Goal: Information Seeking & Learning: Learn about a topic

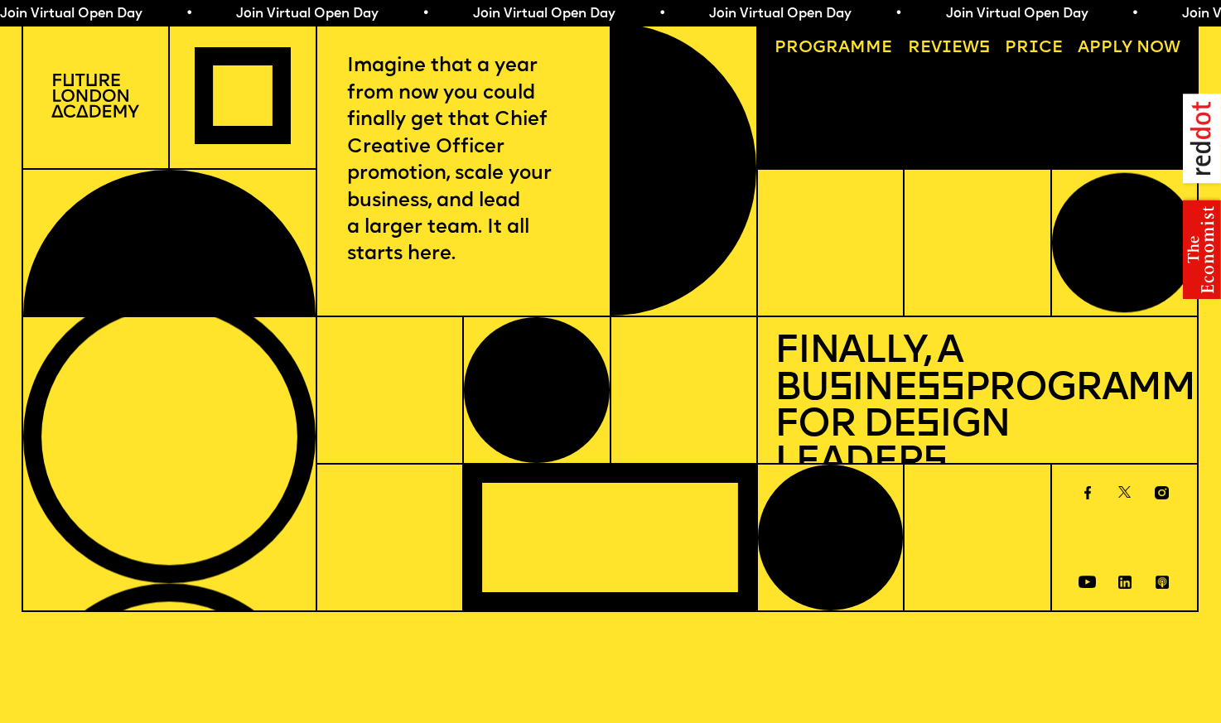
click at [1015, 40] on link "Price" at bounding box center [1034, 48] width 75 height 34
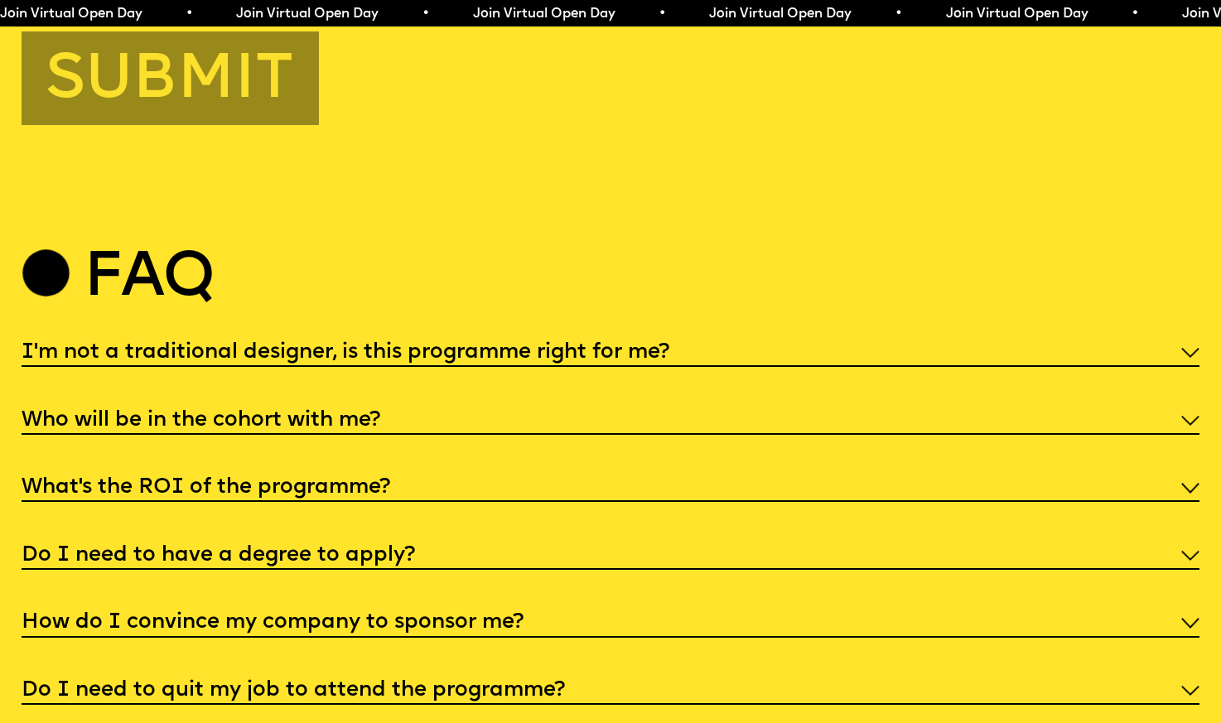
scroll to position [6174, 0]
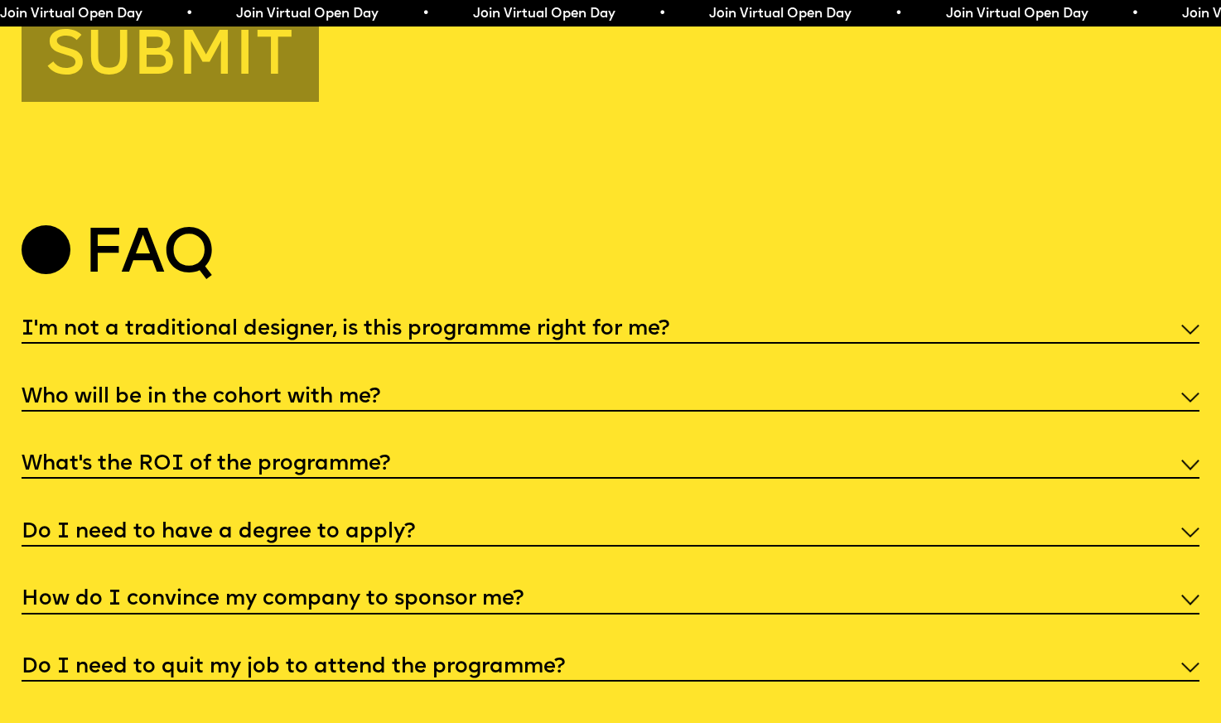
click at [421, 383] on div "Who will be in the cohort with me?" at bounding box center [611, 396] width 1179 height 31
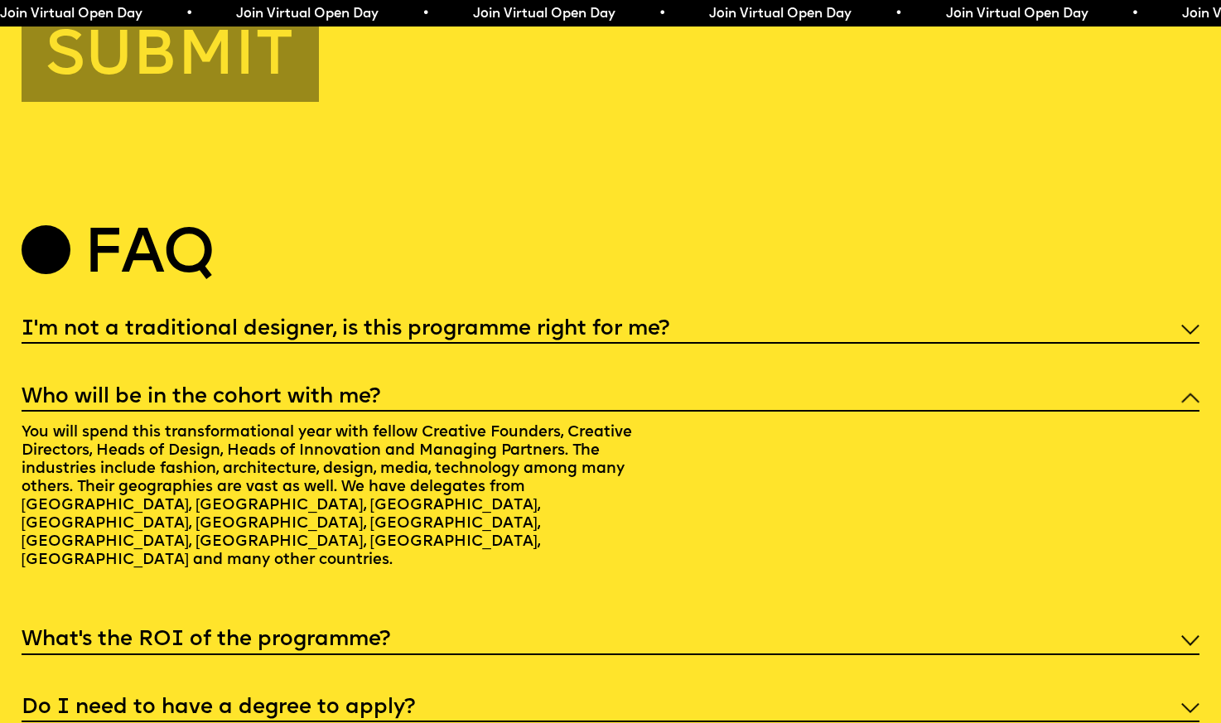
click at [331, 632] on h5 "What’s the ROI of the programme?" at bounding box center [206, 640] width 369 height 17
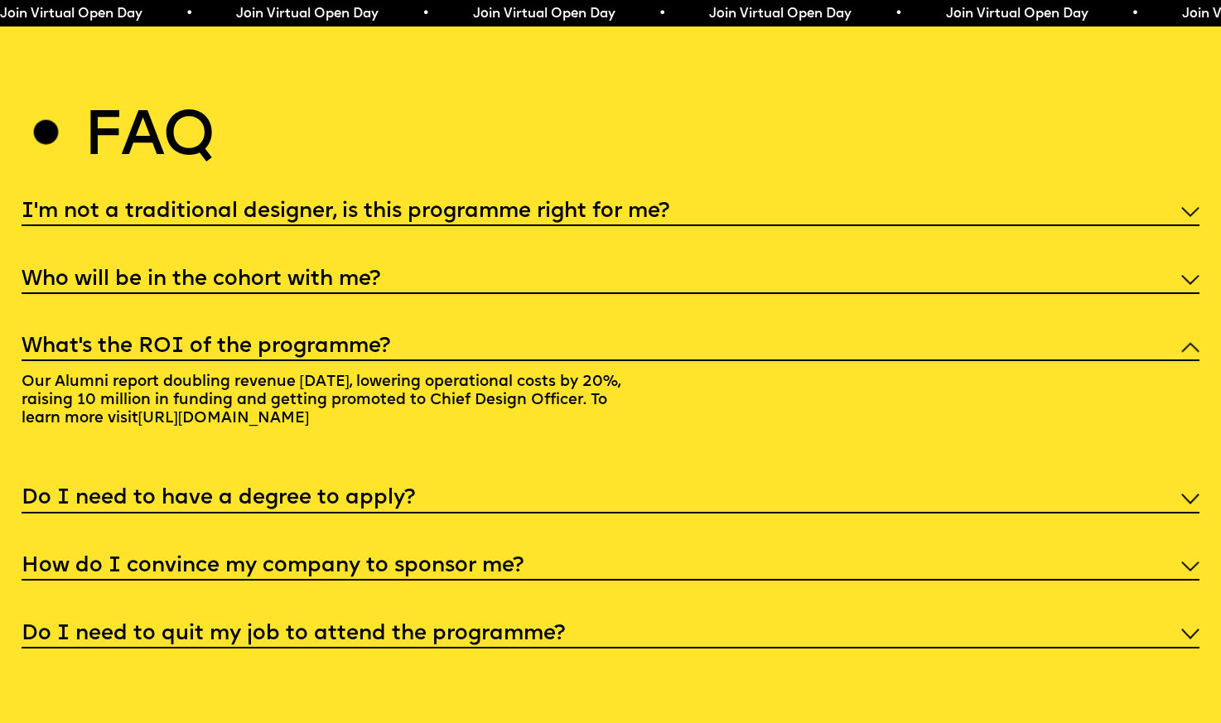
scroll to position [6295, 0]
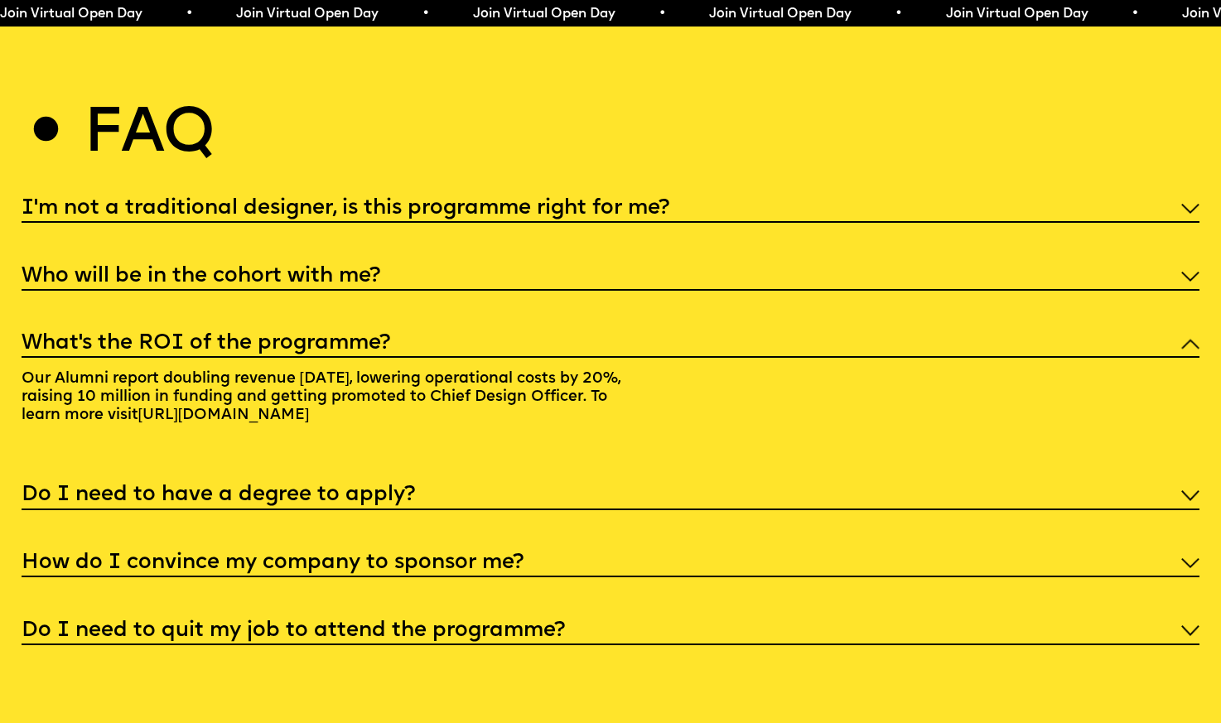
click at [291, 487] on h5 "Do I need to have a degree to apply?" at bounding box center [219, 495] width 394 height 17
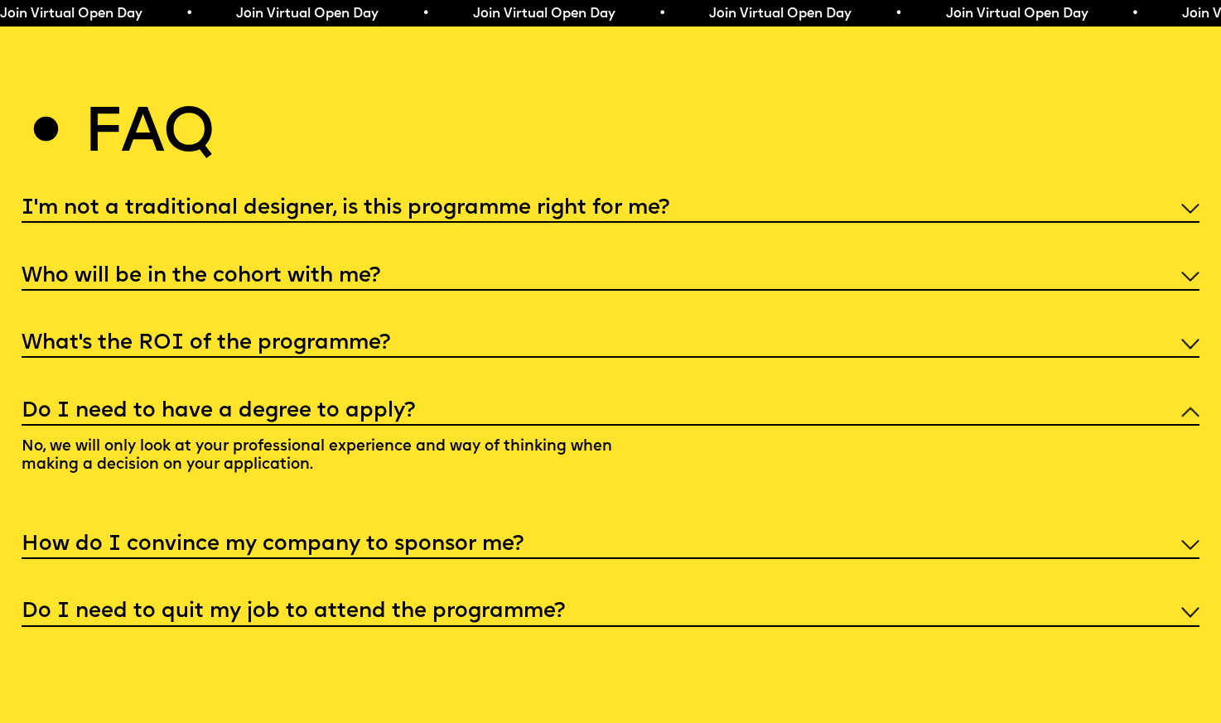
click at [296, 529] on div "How do I convince my company to sponsor me?" at bounding box center [611, 544] width 1179 height 31
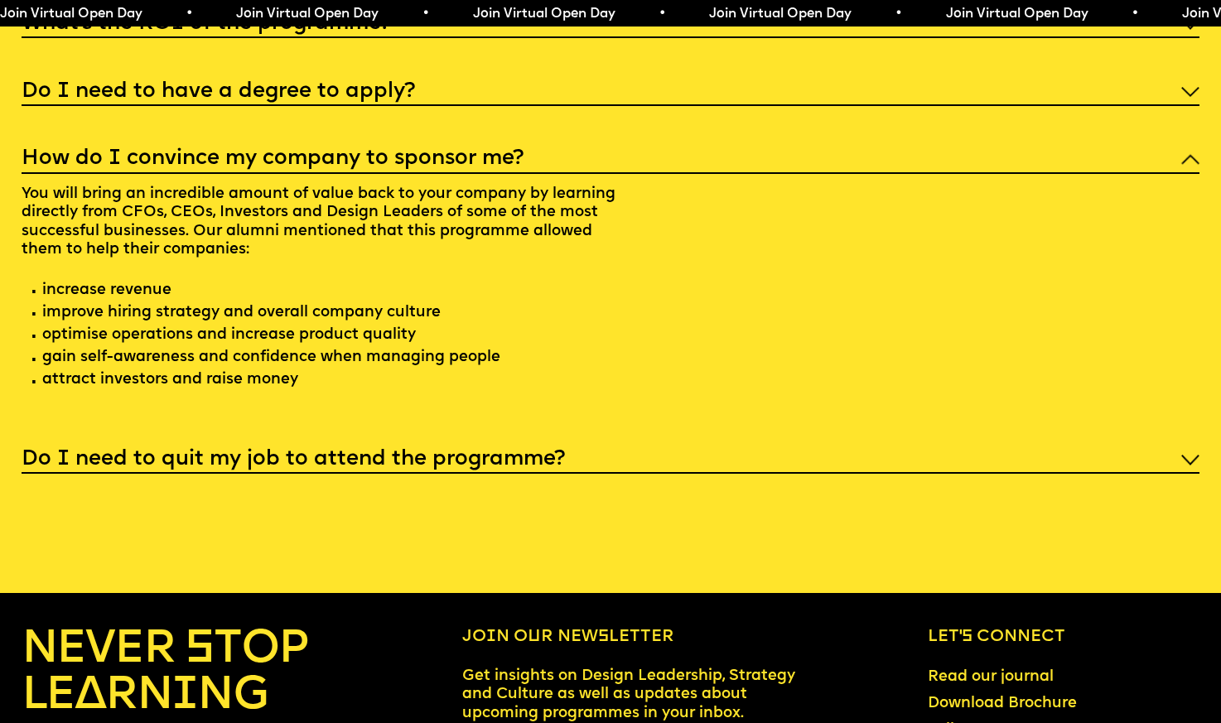
scroll to position [6656, 0]
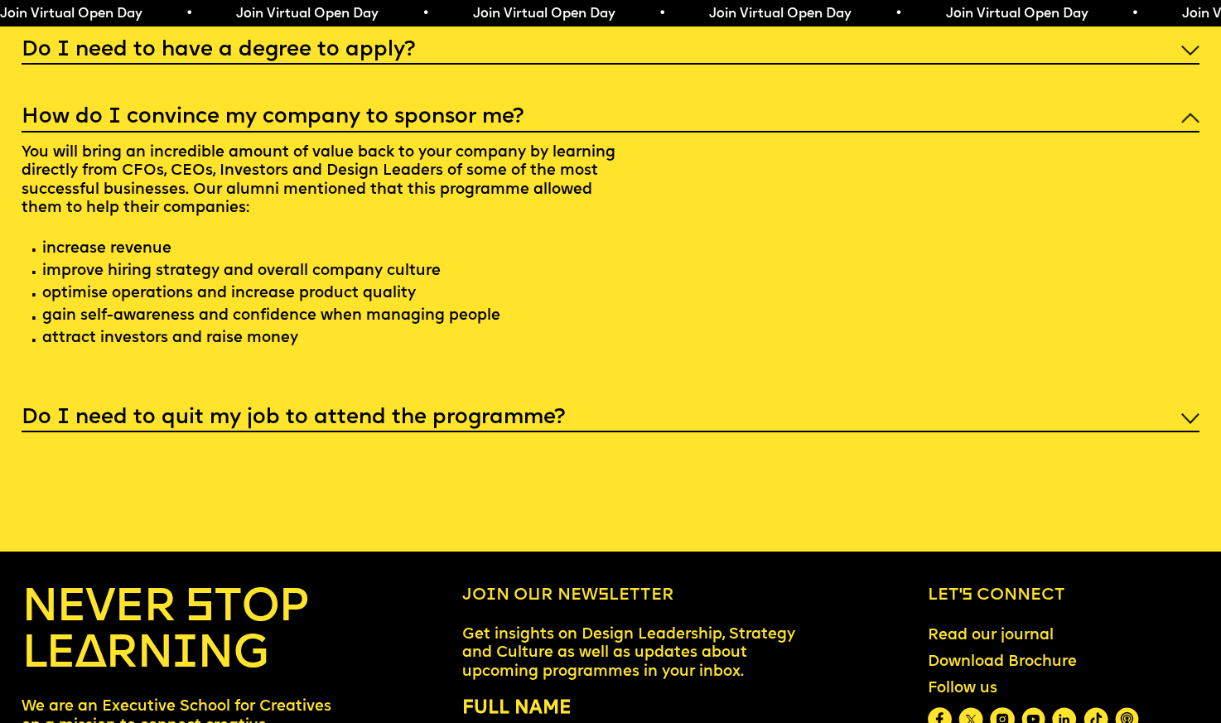
click at [389, 410] on h5 "Do I need to quit my job to attend the programme?" at bounding box center [294, 418] width 544 height 17
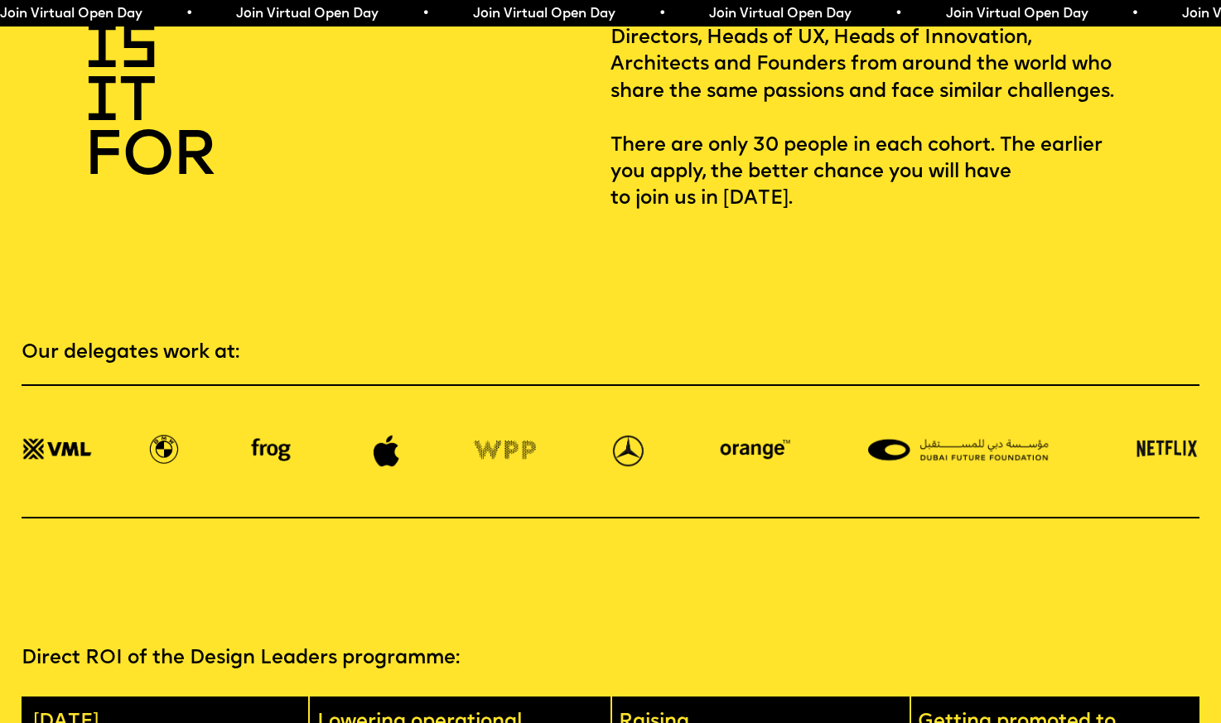
scroll to position [2567, 0]
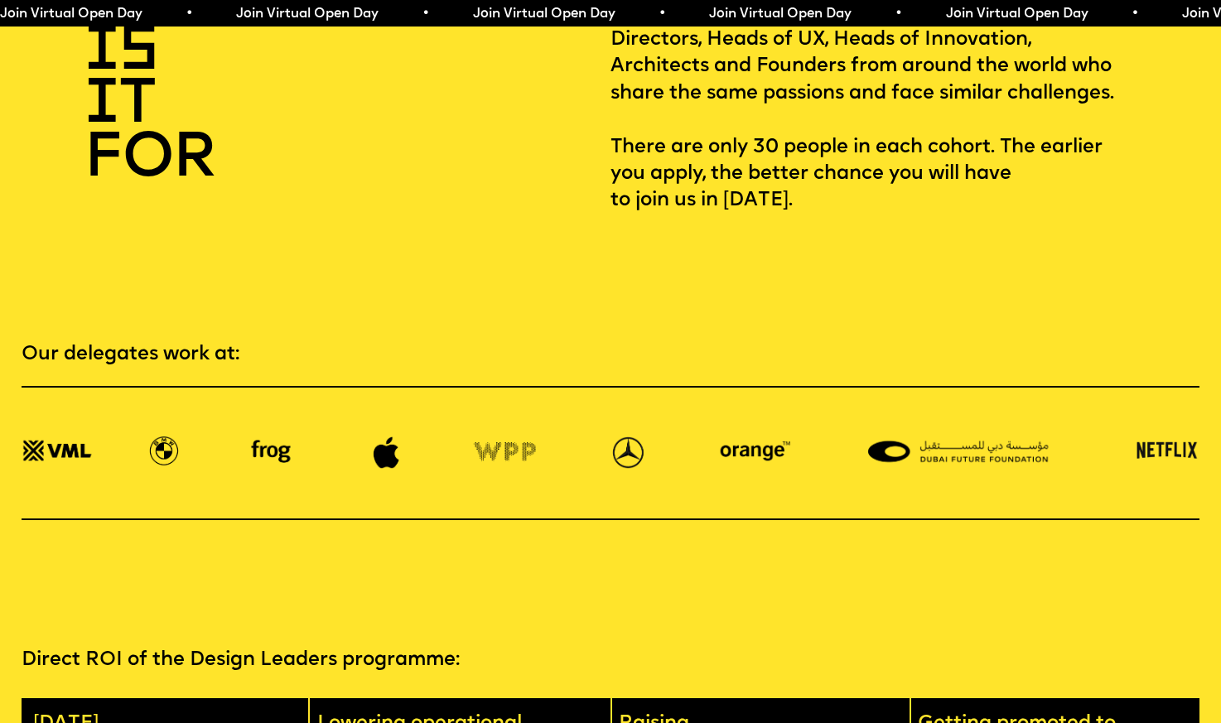
click at [1158, 437] on img at bounding box center [1165, 453] width 70 height 33
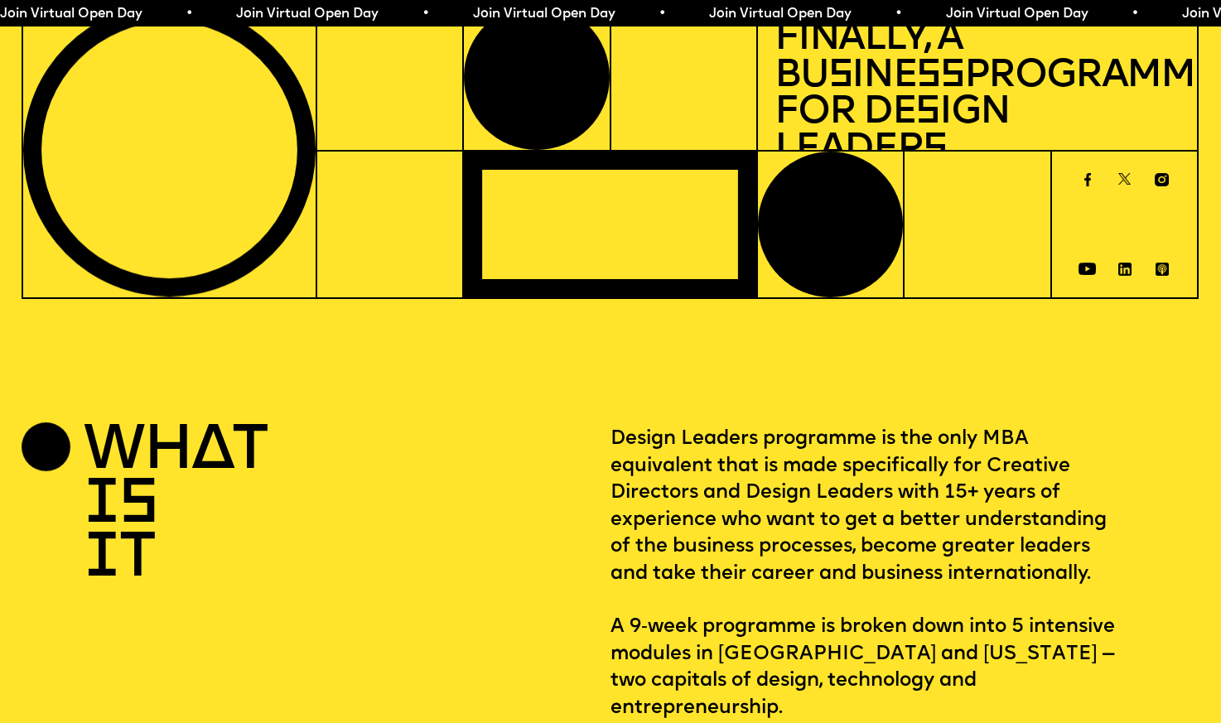
scroll to position [0, 0]
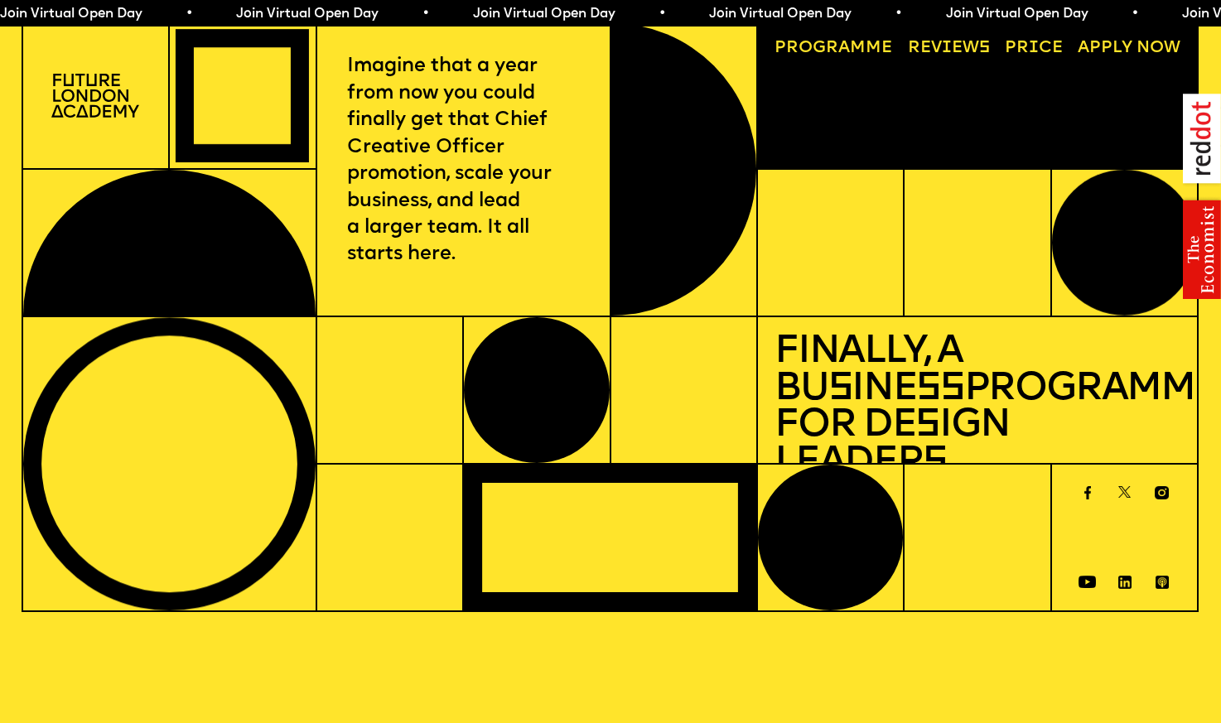
click at [980, 46] on link "Reviews" at bounding box center [948, 48] width 99 height 34
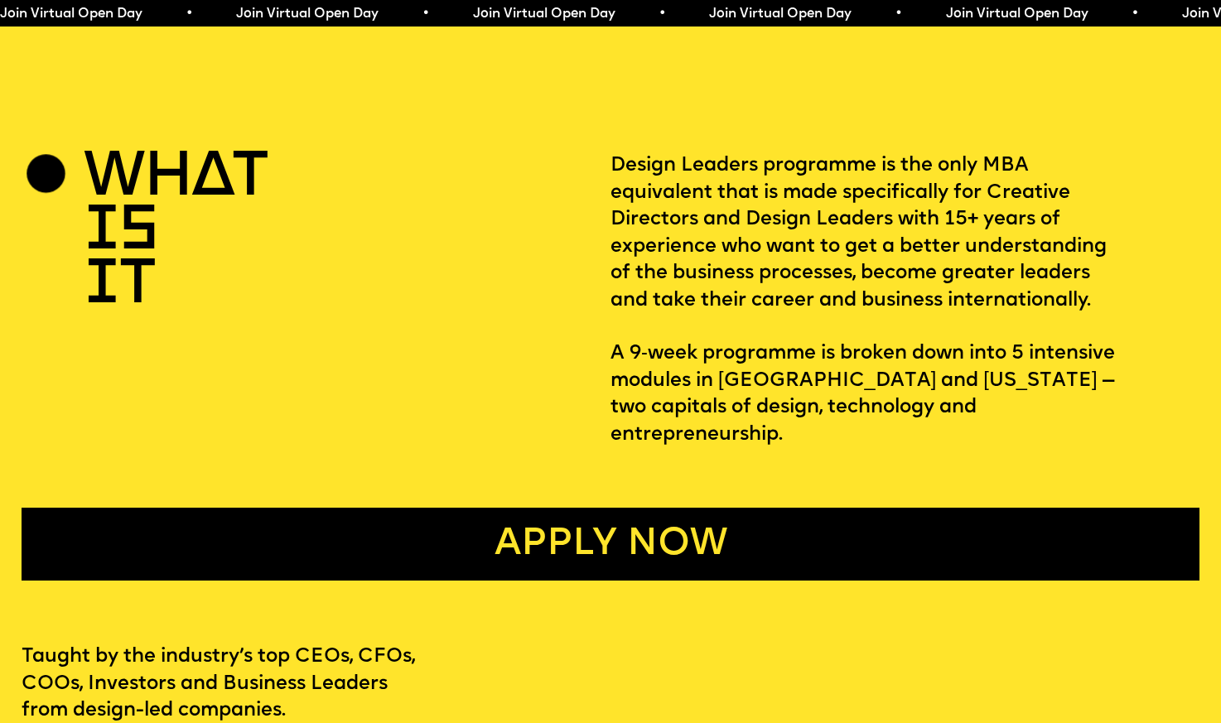
scroll to position [586, 0]
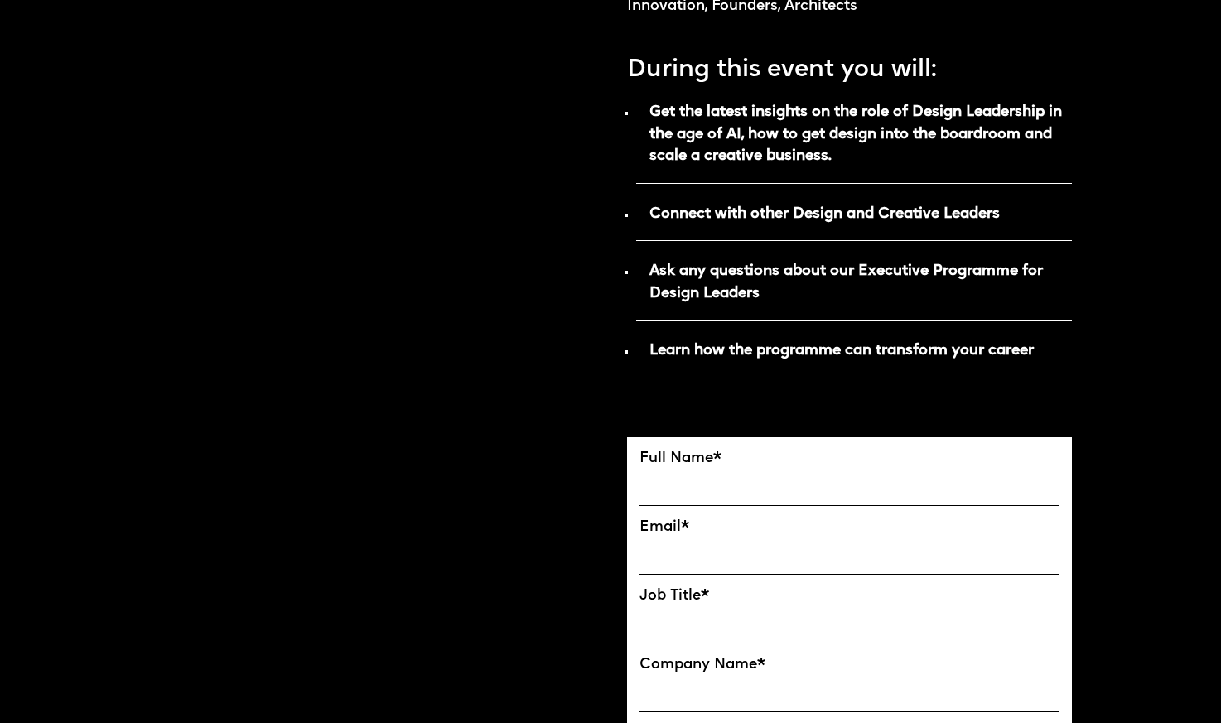
scroll to position [770, 0]
